Goal: Communication & Community: Answer question/provide support

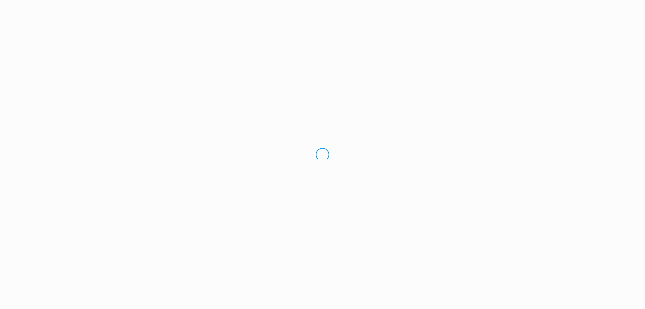
click at [23, 53] on div "Loading.." at bounding box center [322, 154] width 645 height 309
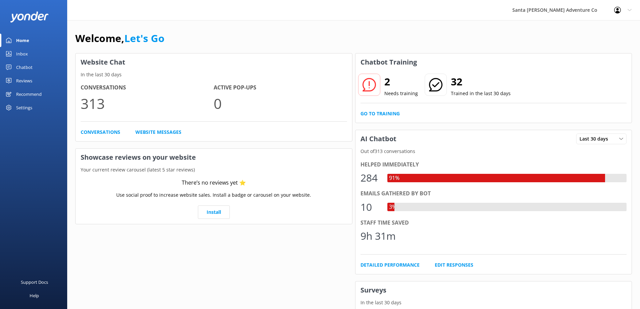
click at [18, 53] on div "Inbox" at bounding box center [22, 53] width 12 height 13
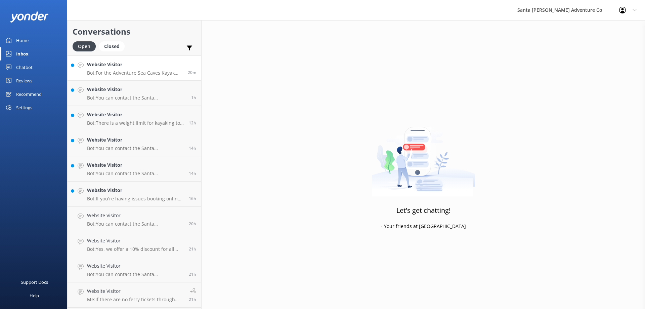
click at [113, 73] on p "Bot: For the Adventure Sea Caves Kayak Tour, the ferry departs from Island Pack…" at bounding box center [135, 73] width 96 height 6
